Goal: Entertainment & Leisure: Browse casually

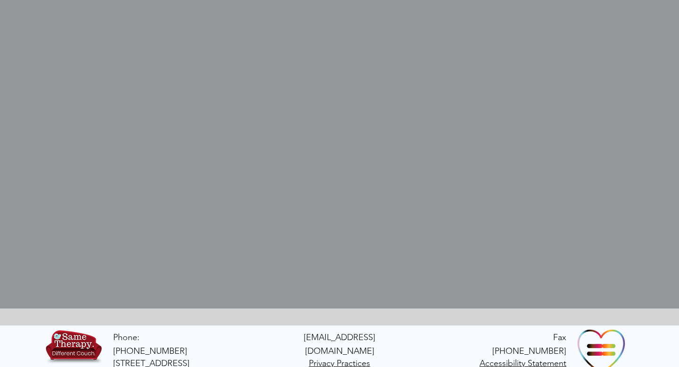
scroll to position [306, 0]
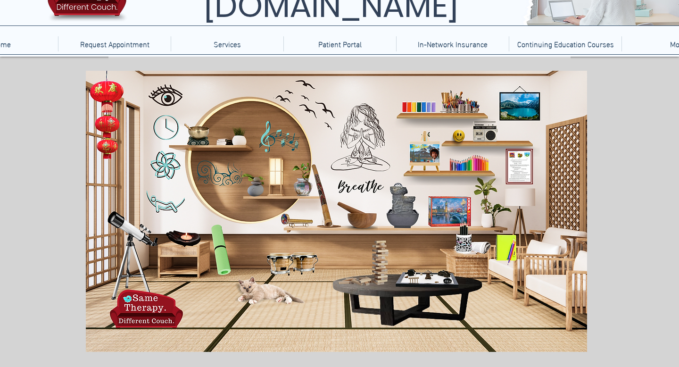
scroll to position [61, 0]
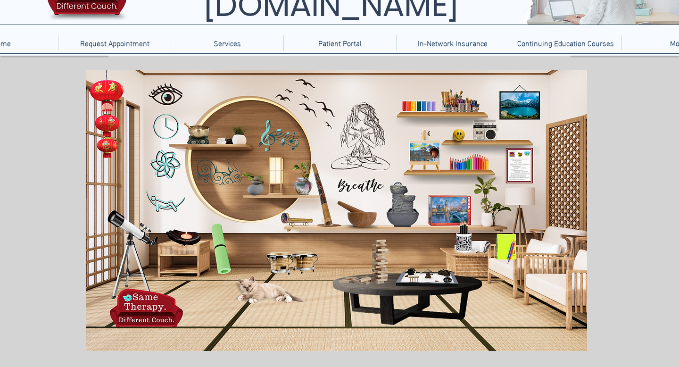
click at [168, 171] on icon "main content" at bounding box center [163, 164] width 26 height 26
click at [159, 310] on icon "An image of the TelebehavioralHealth.US Logo" at bounding box center [139, 307] width 69 height 35
click at [527, 101] on icon "A painting of mountains and sky, when clicked brings you to a floating with bub…" at bounding box center [520, 105] width 39 height 29
click at [301, 183] on icon "main content" at bounding box center [302, 175] width 21 height 34
click at [258, 179] on icon "An image of a small planter with a plant when clicked it brings you to a medita…" at bounding box center [250, 185] width 21 height 21
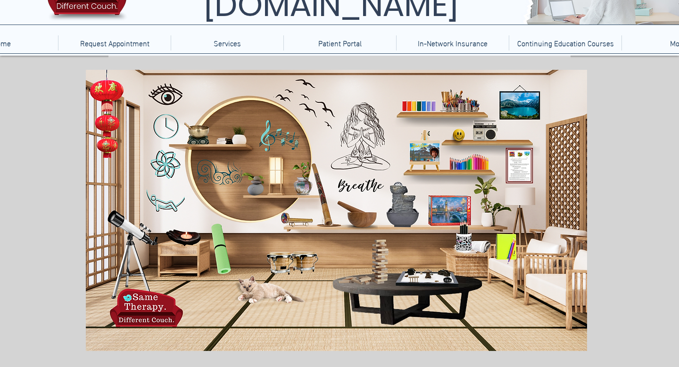
click at [356, 213] on icon "An image of a Molcajete, when clicked brings you to an alchemy game." at bounding box center [363, 213] width 32 height 32
click at [364, 134] on icon "main content" at bounding box center [365, 134] width 46 height 68
